Goal: Information Seeking & Learning: Learn about a topic

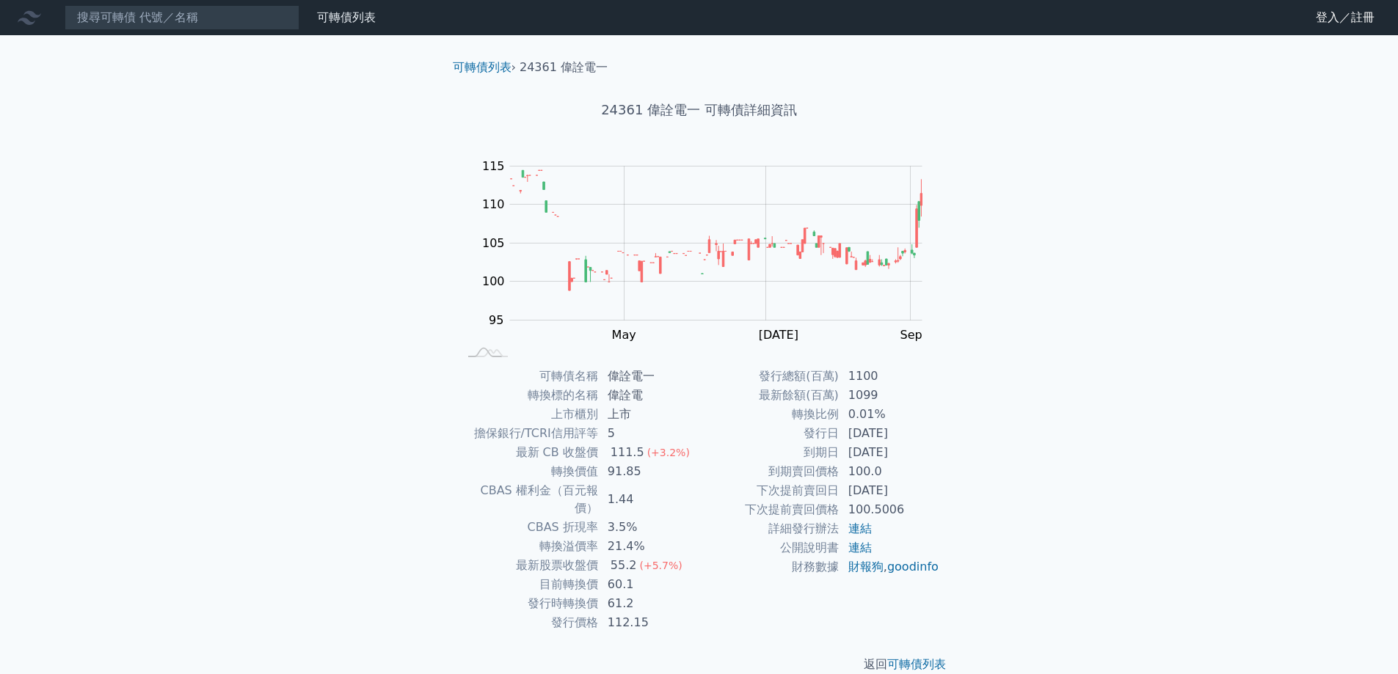
click at [495, 487] on td "CBAS 權利金（百元報價）" at bounding box center [529, 499] width 140 height 37
drag, startPoint x: 603, startPoint y: 449, endPoint x: 642, endPoint y: 456, distance: 39.4
click at [642, 456] on td "111.5 (+3.2%)" at bounding box center [649, 452] width 101 height 19
click at [621, 462] on div "111.5" at bounding box center [628, 453] width 40 height 18
click at [788, 554] on td "公開說明書" at bounding box center [769, 548] width 140 height 19
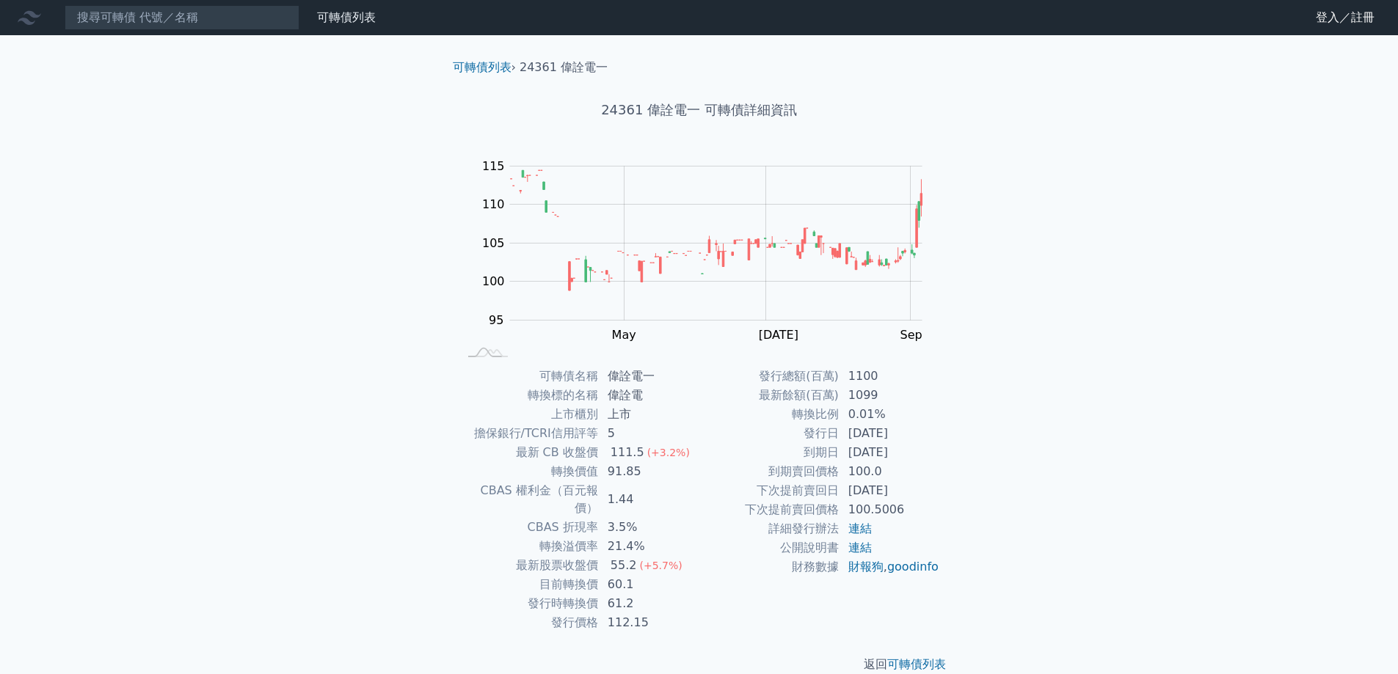
click at [697, 454] on td "111.5 (+3.2%)" at bounding box center [649, 452] width 101 height 19
drag, startPoint x: 618, startPoint y: 457, endPoint x: 646, endPoint y: 457, distance: 28.6
click at [647, 456] on td "111.5 (+3.2%)" at bounding box center [649, 452] width 101 height 19
click at [652, 537] on td "21.4%" at bounding box center [649, 546] width 101 height 19
click at [628, 537] on td "21.4%" at bounding box center [649, 546] width 101 height 19
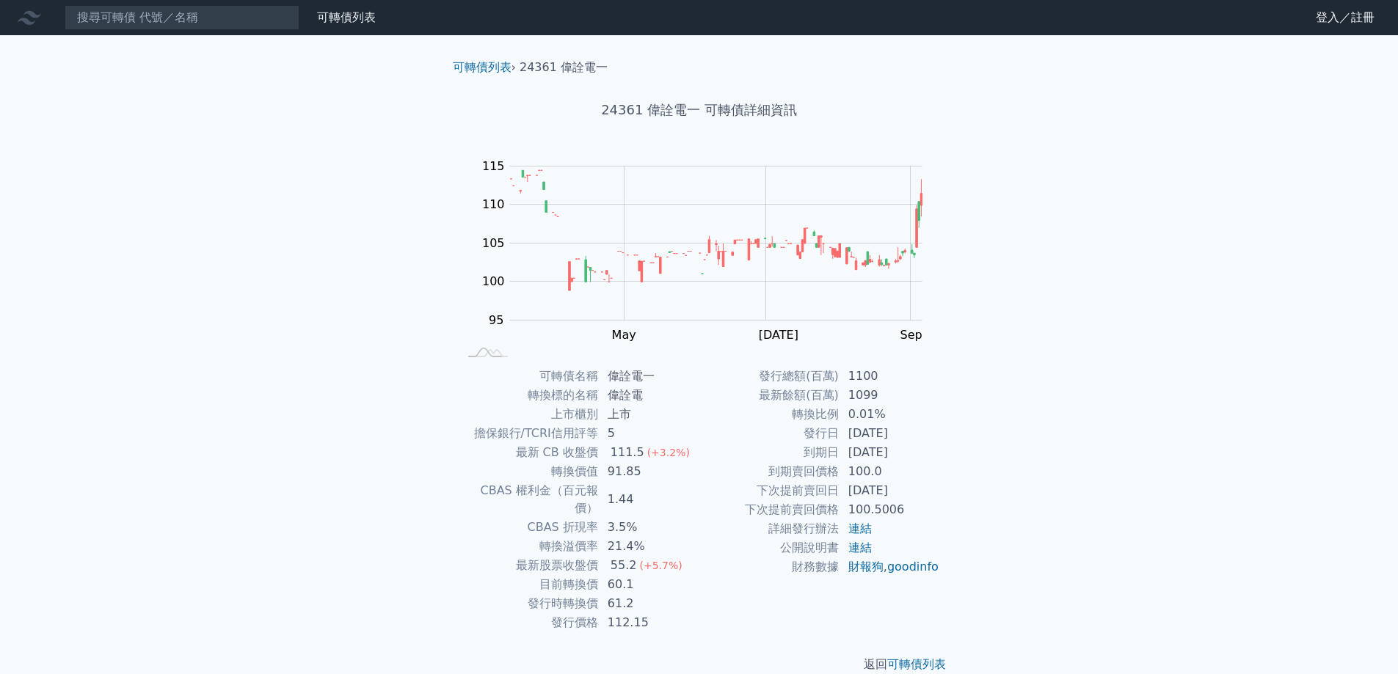
click at [503, 537] on td "轉換溢價率" at bounding box center [529, 546] width 140 height 19
drag, startPoint x: 793, startPoint y: 514, endPoint x: 778, endPoint y: 522, distance: 17.7
click at [787, 515] on td "下次提前賣回價格" at bounding box center [769, 509] width 140 height 19
